Goal: Check status: Check status

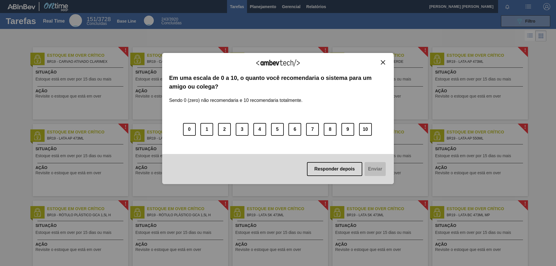
click at [382, 63] on img "Close" at bounding box center [383, 62] width 4 height 4
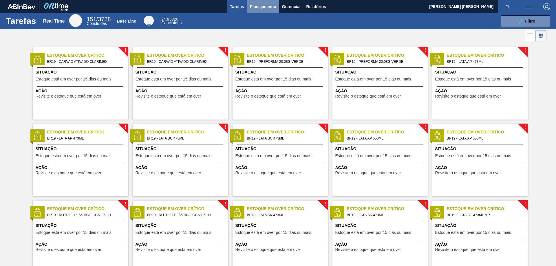
click at [264, 8] on span "Planejamento" at bounding box center [263, 6] width 26 height 7
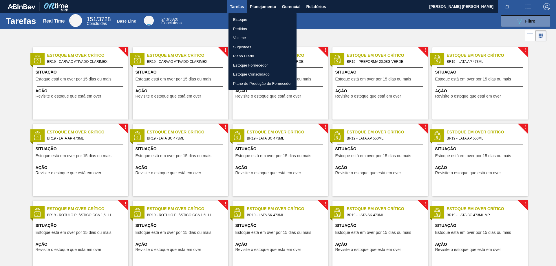
click at [245, 18] on li "Estoque" at bounding box center [263, 19] width 68 height 9
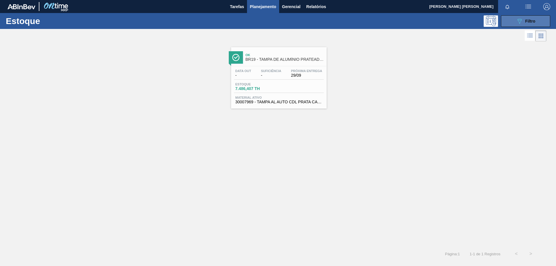
click at [509, 22] on button "089F7B8B-B2A5-4AFE-B5C0-19BA573D28AC Filtro" at bounding box center [525, 21] width 49 height 12
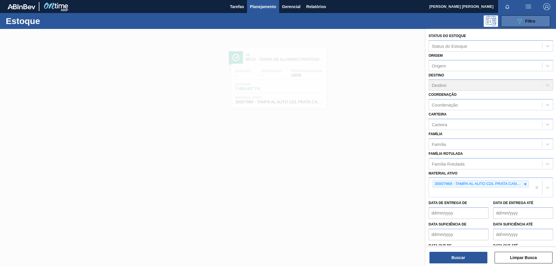
click at [526, 22] on span "Filtro" at bounding box center [530, 21] width 10 height 5
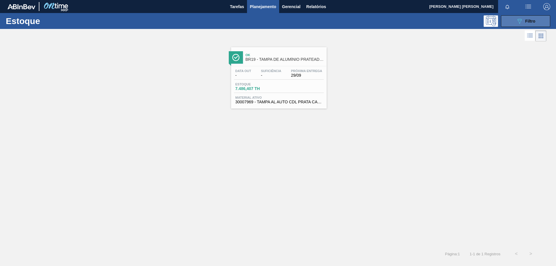
click at [522, 19] on icon "089F7B8B-B2A5-4AFE-B5C0-19BA573D28AC" at bounding box center [519, 21] width 7 height 7
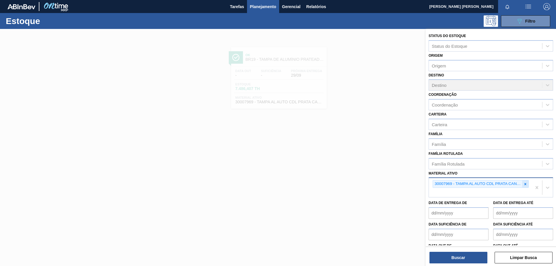
click at [525, 183] on icon at bounding box center [526, 184] width 2 height 2
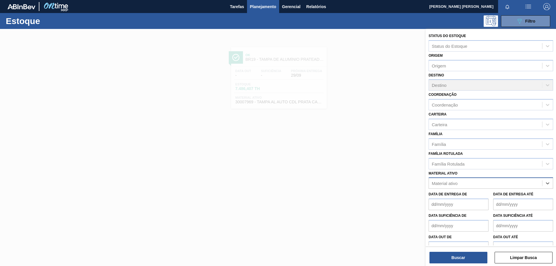
paste ativo "30033934"
type ativo "30033934"
click at [468, 198] on div "30033934 - ROLHA MET BRAH QR CODE 021CX105" at bounding box center [491, 197] width 125 height 11
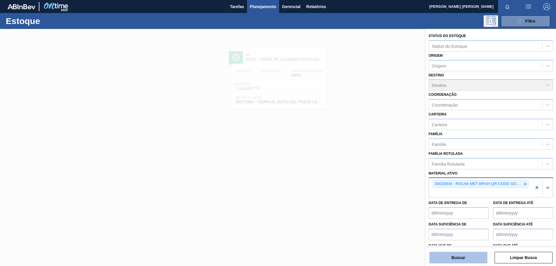
click at [456, 255] on button "Buscar" at bounding box center [459, 258] width 58 height 12
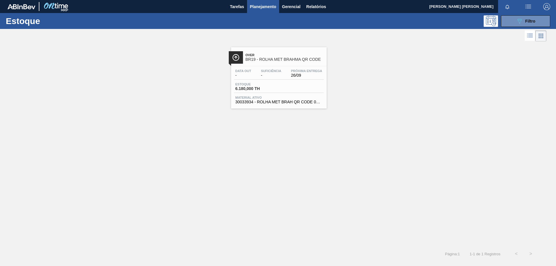
click at [266, 90] on span "6.180,000 TH" at bounding box center [255, 89] width 41 height 4
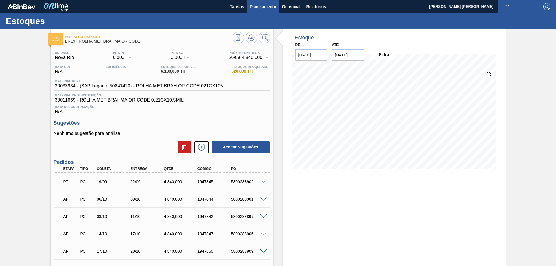
click at [271, 11] on button "Planejamento" at bounding box center [263, 6] width 32 height 13
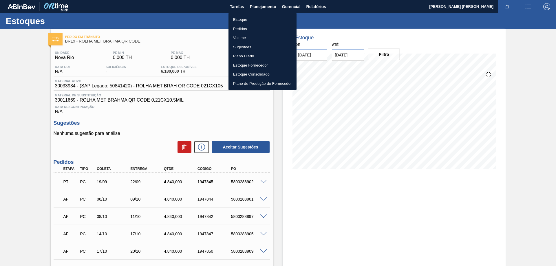
click at [242, 17] on li "Estoque" at bounding box center [263, 19] width 68 height 9
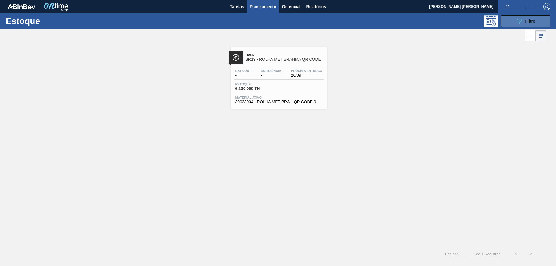
drag, startPoint x: 516, startPoint y: 20, endPoint x: 521, endPoint y: 27, distance: 8.1
click at [516, 20] on icon "089F7B8B-B2A5-4AFE-B5C0-19BA573D28AC" at bounding box center [519, 21] width 7 height 7
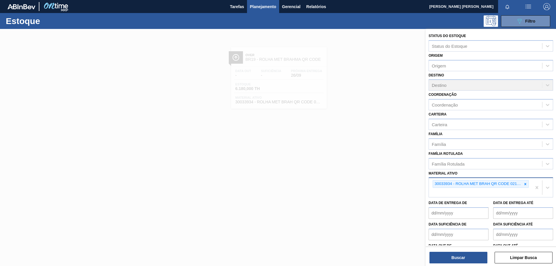
drag, startPoint x: 525, startPoint y: 184, endPoint x: 489, endPoint y: 185, distance: 35.9
click at [523, 183] on icon at bounding box center [525, 184] width 4 height 4
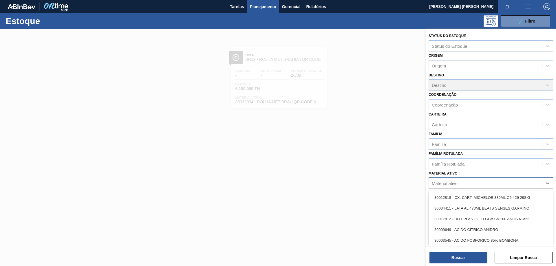
click at [485, 185] on div "Material ativo" at bounding box center [485, 183] width 113 height 8
paste ativo "20009292"
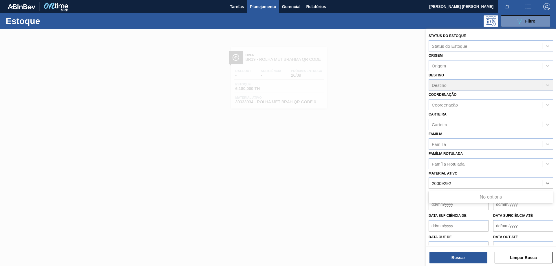
click at [472, 199] on div "No options" at bounding box center [491, 197] width 125 height 10
type ativo "20009292"
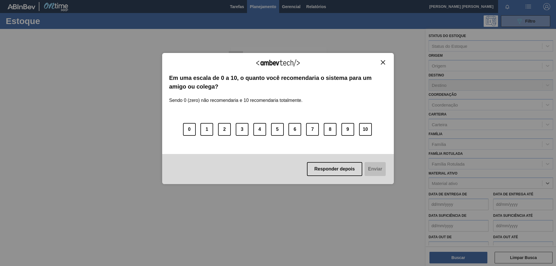
click at [386, 61] on button "Close" at bounding box center [383, 62] width 8 height 5
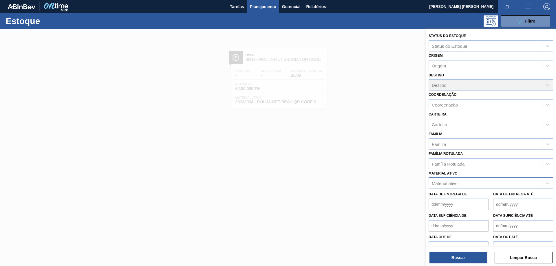
click at [453, 183] on div "Material ativo" at bounding box center [445, 183] width 26 height 5
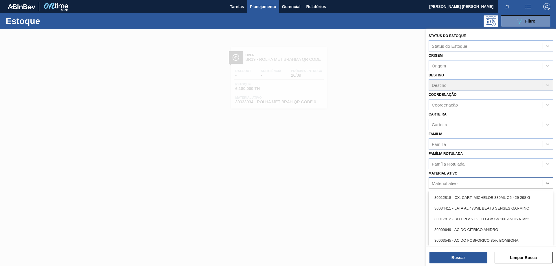
paste ativo "30003606"
type ativo "30003606"
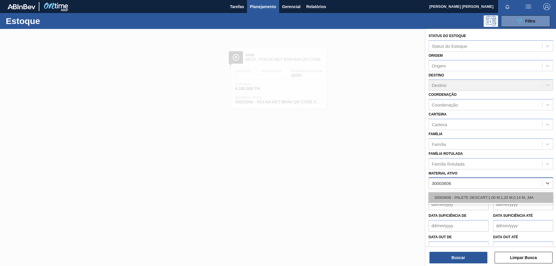
click at [456, 197] on div "30003606 - PALETE DESCART;1,00 M;1,20 M;0,14 M;.;MA" at bounding box center [491, 197] width 125 height 11
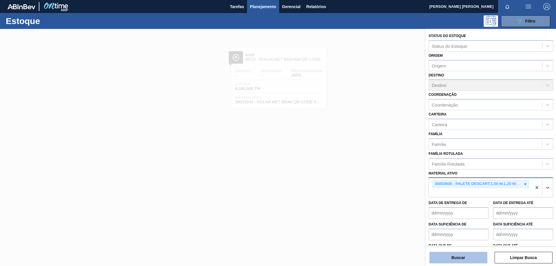
click at [457, 255] on button "Buscar" at bounding box center [459, 258] width 58 height 12
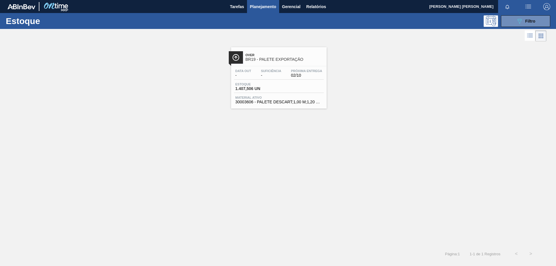
click at [276, 75] on span "-" at bounding box center [271, 75] width 20 height 4
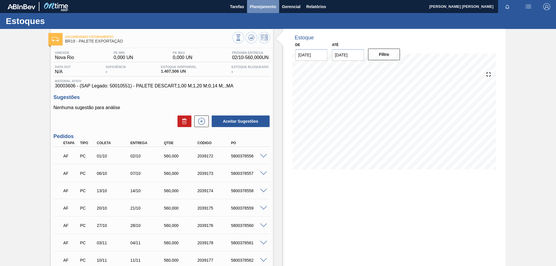
click at [254, 4] on span "Planejamento" at bounding box center [263, 6] width 26 height 7
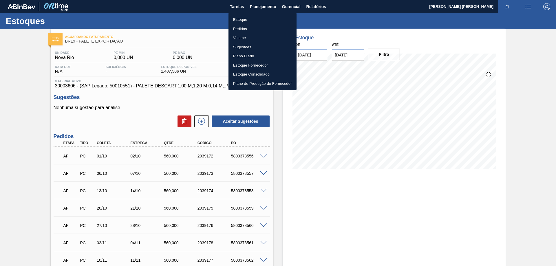
click at [239, 19] on li "Estoque" at bounding box center [263, 19] width 68 height 9
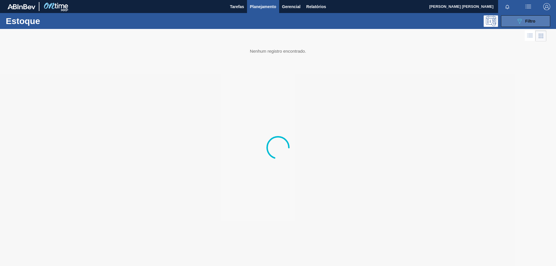
click at [513, 22] on button "089F7B8B-B2A5-4AFE-B5C0-19BA573D28AC Filtro" at bounding box center [525, 21] width 49 height 12
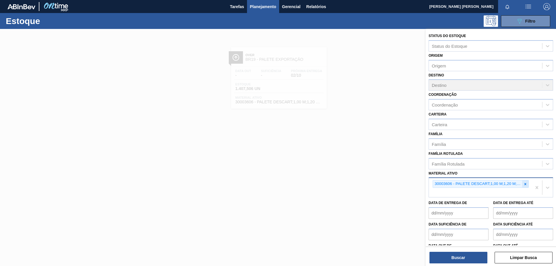
click at [525, 183] on icon at bounding box center [526, 184] width 2 height 2
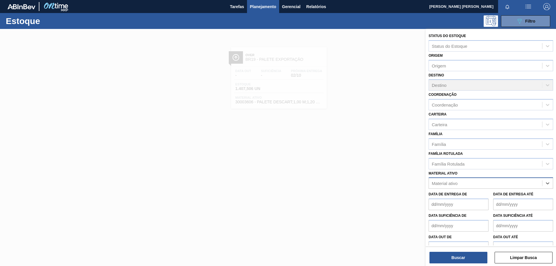
paste ativo "30002973"
type ativo "30002973"
click at [485, 197] on div "30002973 - FOIL 600ML AP NIV17 V2" at bounding box center [491, 197] width 125 height 11
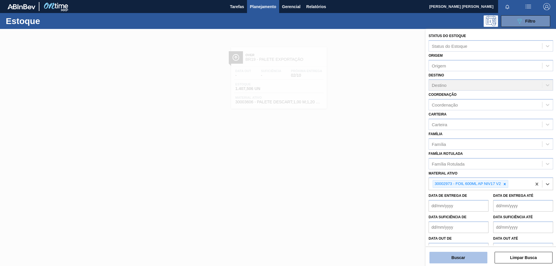
click at [451, 252] on button "Buscar" at bounding box center [459, 258] width 58 height 12
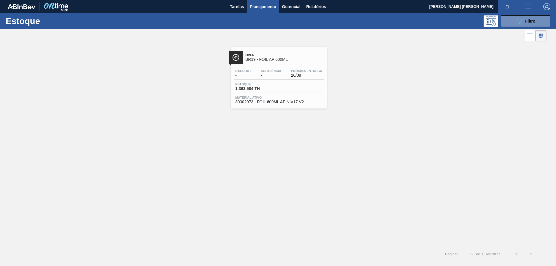
click at [272, 70] on span "Suficiência" at bounding box center [271, 70] width 20 height 3
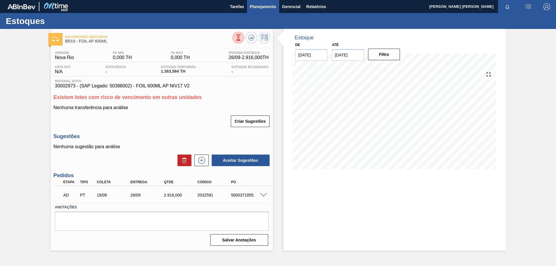
click at [263, 5] on span "Planejamento" at bounding box center [263, 6] width 26 height 7
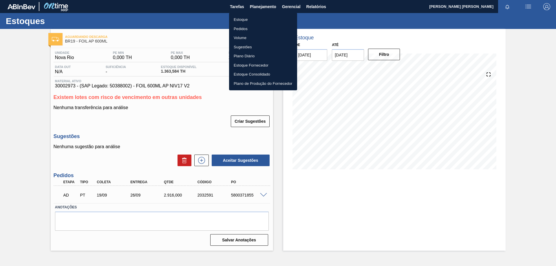
click at [244, 17] on li "Estoque" at bounding box center [263, 19] width 68 height 9
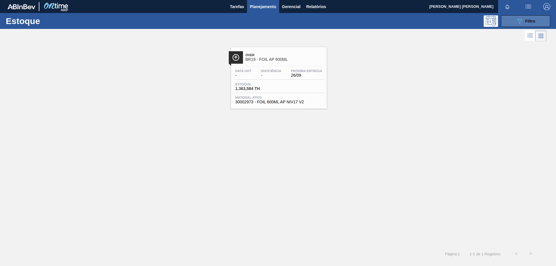
click at [507, 20] on button "089F7B8B-B2A5-4AFE-B5C0-19BA573D28AC Filtro" at bounding box center [525, 21] width 49 height 12
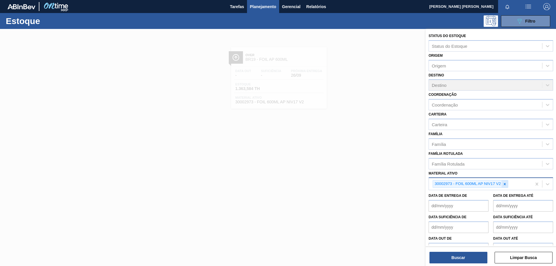
click at [506, 182] on icon at bounding box center [505, 184] width 4 height 4
paste ativo "30003003"
type ativo "30003003"
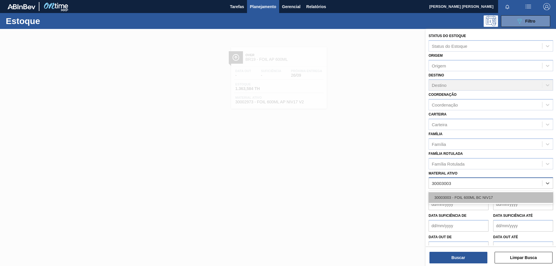
click at [488, 196] on div "30003003 - FOIL 600ML BC NIV17" at bounding box center [491, 197] width 125 height 11
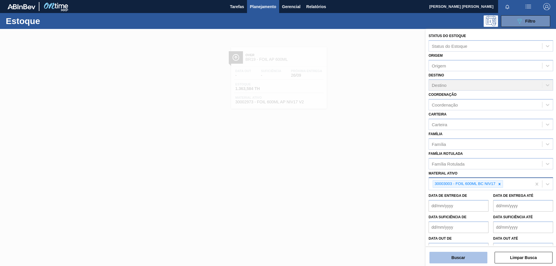
click at [463, 255] on button "Buscar" at bounding box center [459, 258] width 58 height 12
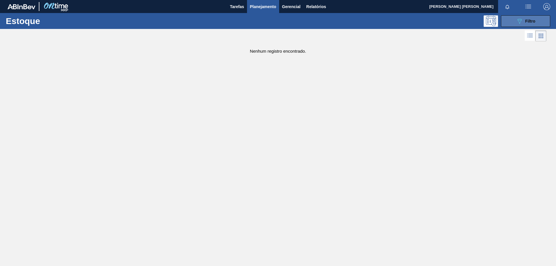
click at [514, 18] on button "089F7B8B-B2A5-4AFE-B5C0-19BA573D28AC Filtro" at bounding box center [525, 21] width 49 height 12
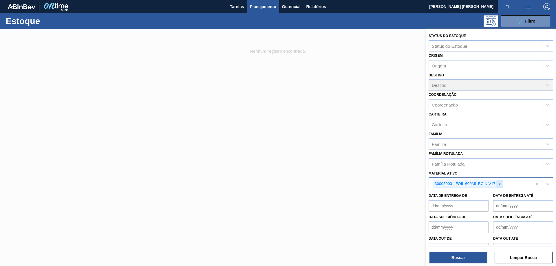
click at [501, 182] on icon at bounding box center [500, 184] width 4 height 4
paste ativo "30002598"
type ativo "30002598"
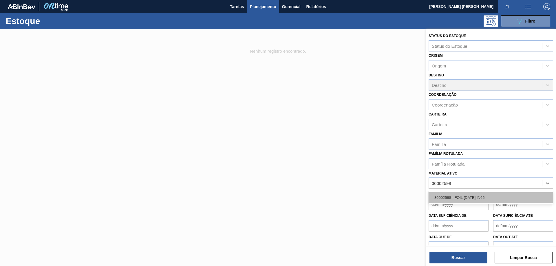
click at [476, 200] on div "30002598 - FOIL [DATE] IN65" at bounding box center [491, 197] width 125 height 11
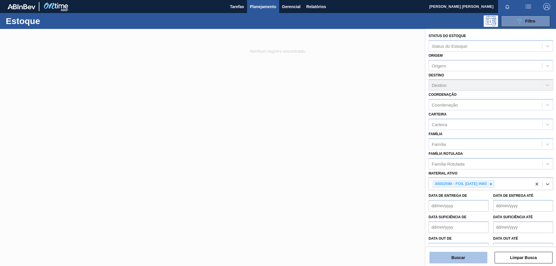
click at [460, 258] on button "Buscar" at bounding box center [459, 258] width 58 height 12
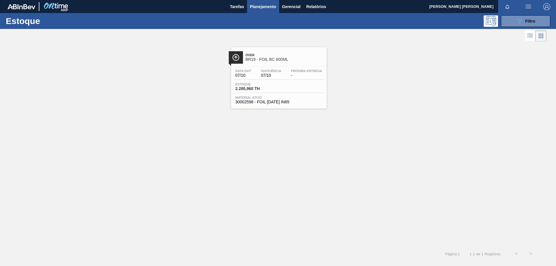
click at [276, 70] on span "Suficiência" at bounding box center [271, 70] width 20 height 3
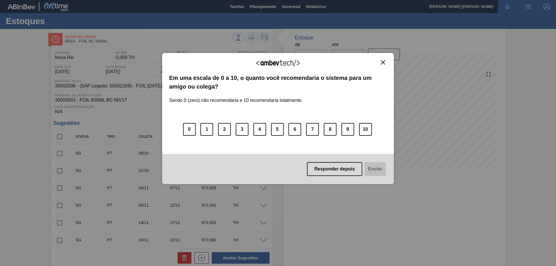
click at [382, 63] on img "Close" at bounding box center [383, 62] width 4 height 4
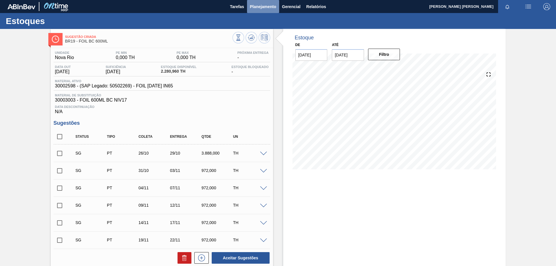
click at [273, 9] on span "Planejamento" at bounding box center [263, 6] width 26 height 7
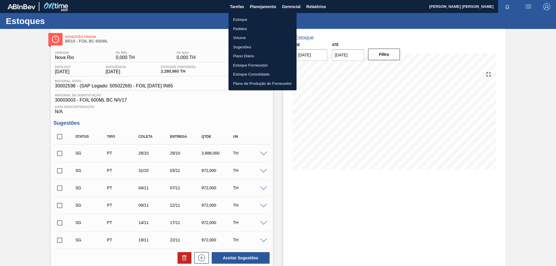
click at [254, 20] on li "Estoque" at bounding box center [263, 19] width 68 height 9
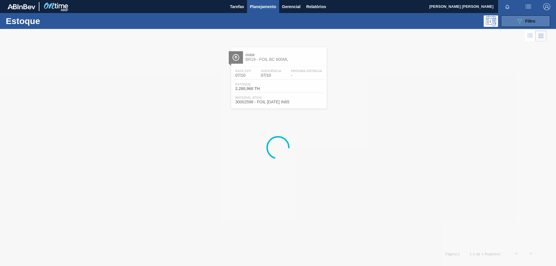
click at [526, 21] on span "Filtro" at bounding box center [530, 21] width 10 height 5
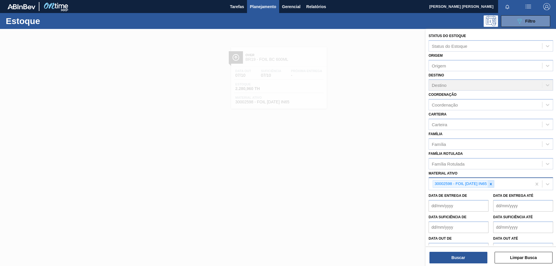
click at [491, 183] on icon at bounding box center [491, 184] width 2 height 2
click at [475, 183] on div "Material ativo" at bounding box center [485, 183] width 113 height 8
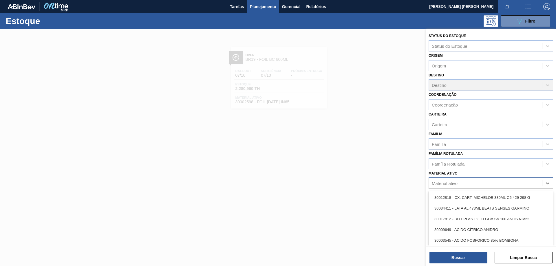
paste ativo "30033650"
type ativo "30033650"
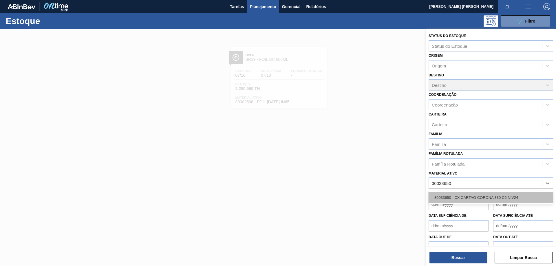
click at [470, 198] on div "30033650 - CX CARTAO CORONA 330 C6 NIV24" at bounding box center [491, 197] width 125 height 11
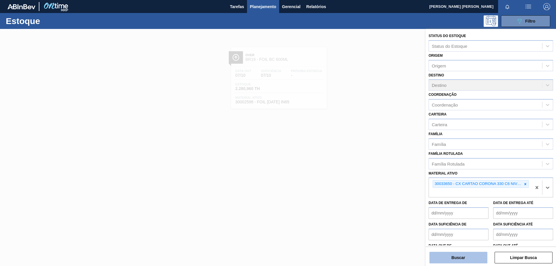
click at [463, 260] on button "Buscar" at bounding box center [459, 258] width 58 height 12
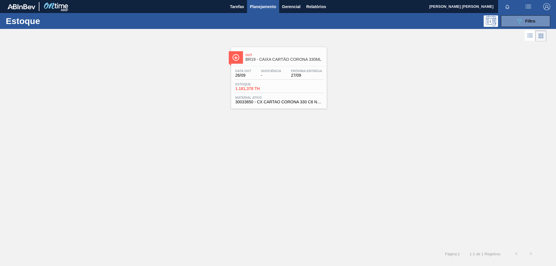
click at [302, 83] on div "Estoque 1.181,378 TH" at bounding box center [279, 88] width 90 height 10
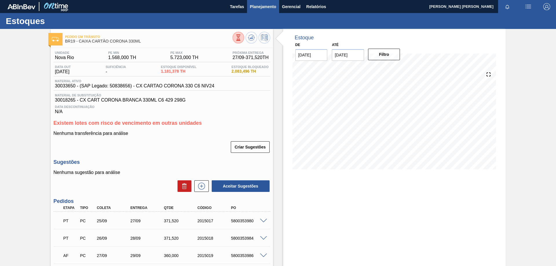
click at [255, 9] on span "Planejamento" at bounding box center [263, 6] width 26 height 7
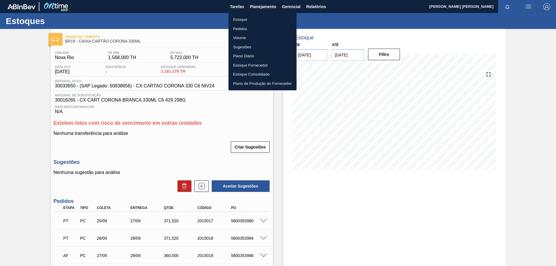
click at [241, 21] on li "Estoque" at bounding box center [263, 19] width 68 height 9
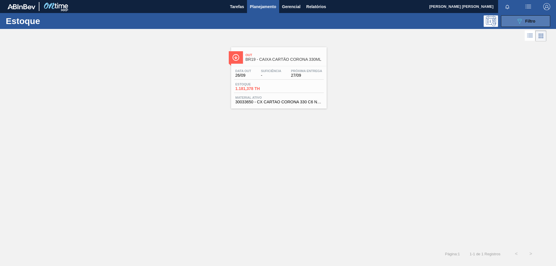
click at [514, 24] on button "089F7B8B-B2A5-4AFE-B5C0-19BA573D28AC Filtro" at bounding box center [525, 21] width 49 height 12
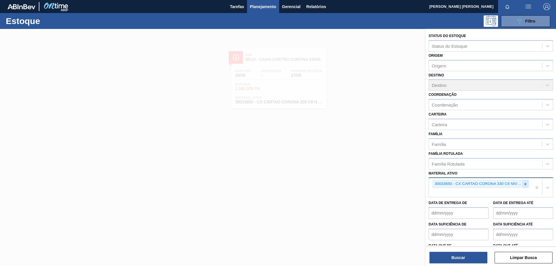
click at [525, 182] on icon at bounding box center [525, 184] width 4 height 4
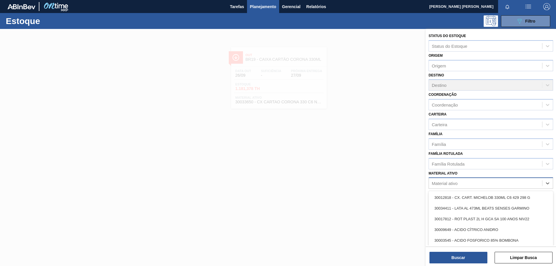
click at [478, 186] on div "Material ativo" at bounding box center [485, 183] width 113 height 8
paste ativo "30003071"
type ativo "30003071"
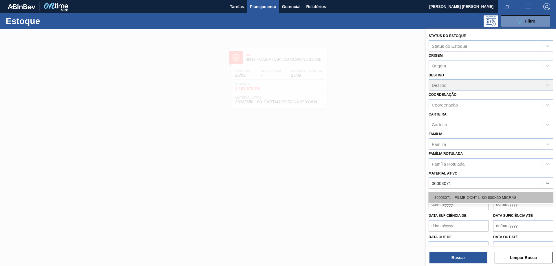
click at [468, 199] on div "30003071 - FILME CONT LISO 800X60 MICRAS" at bounding box center [491, 197] width 125 height 11
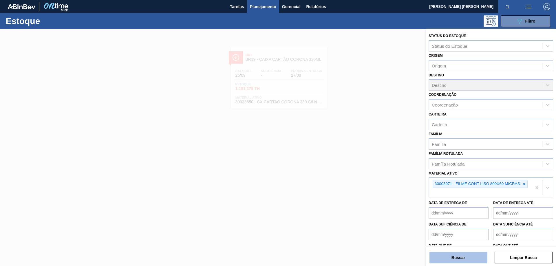
click at [462, 257] on button "Buscar" at bounding box center [459, 258] width 58 height 12
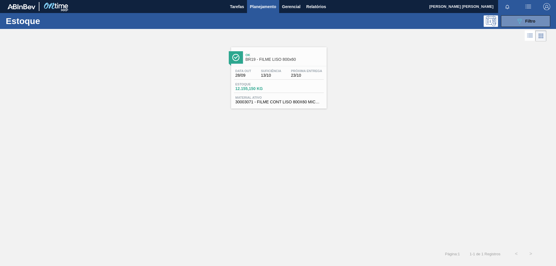
click at [276, 59] on span "BR19 - FILME LISO 800x60" at bounding box center [285, 59] width 78 height 4
